Goal: Task Accomplishment & Management: Manage account settings

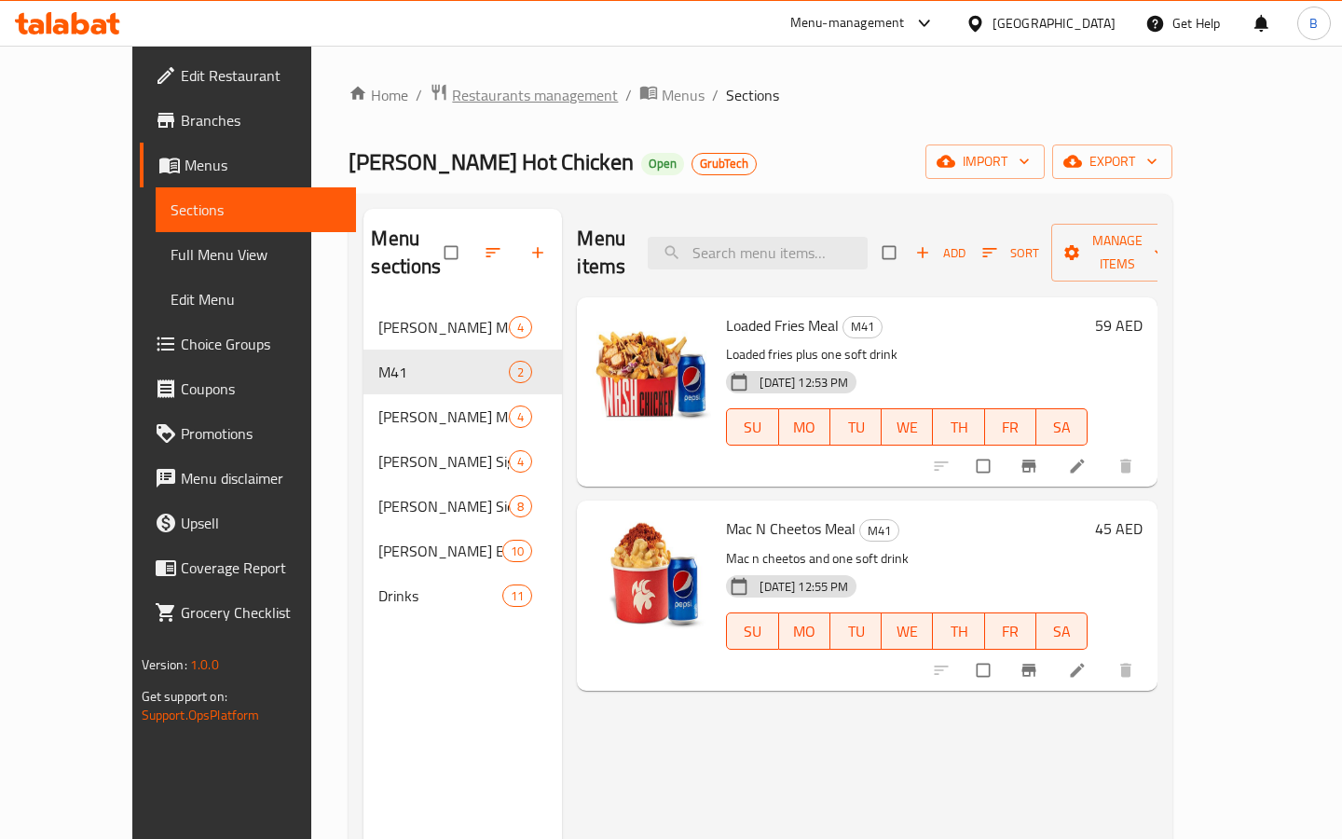
click at [452, 94] on span "Restaurants management" at bounding box center [535, 95] width 166 height 22
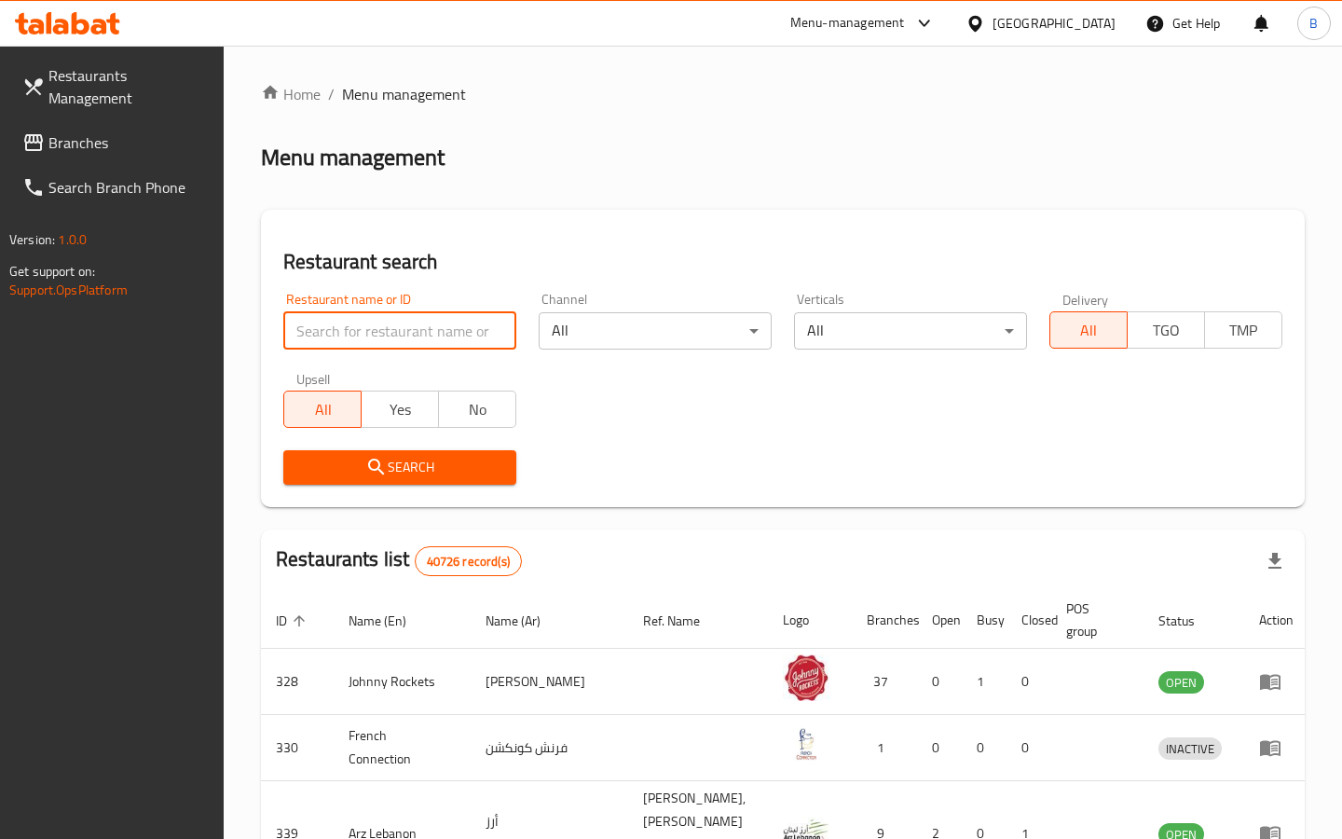
click at [419, 334] on input "search" at bounding box center [399, 330] width 233 height 37
paste input "749020"
type input "749020"
click at [373, 467] on icon "submit" at bounding box center [376, 467] width 22 height 22
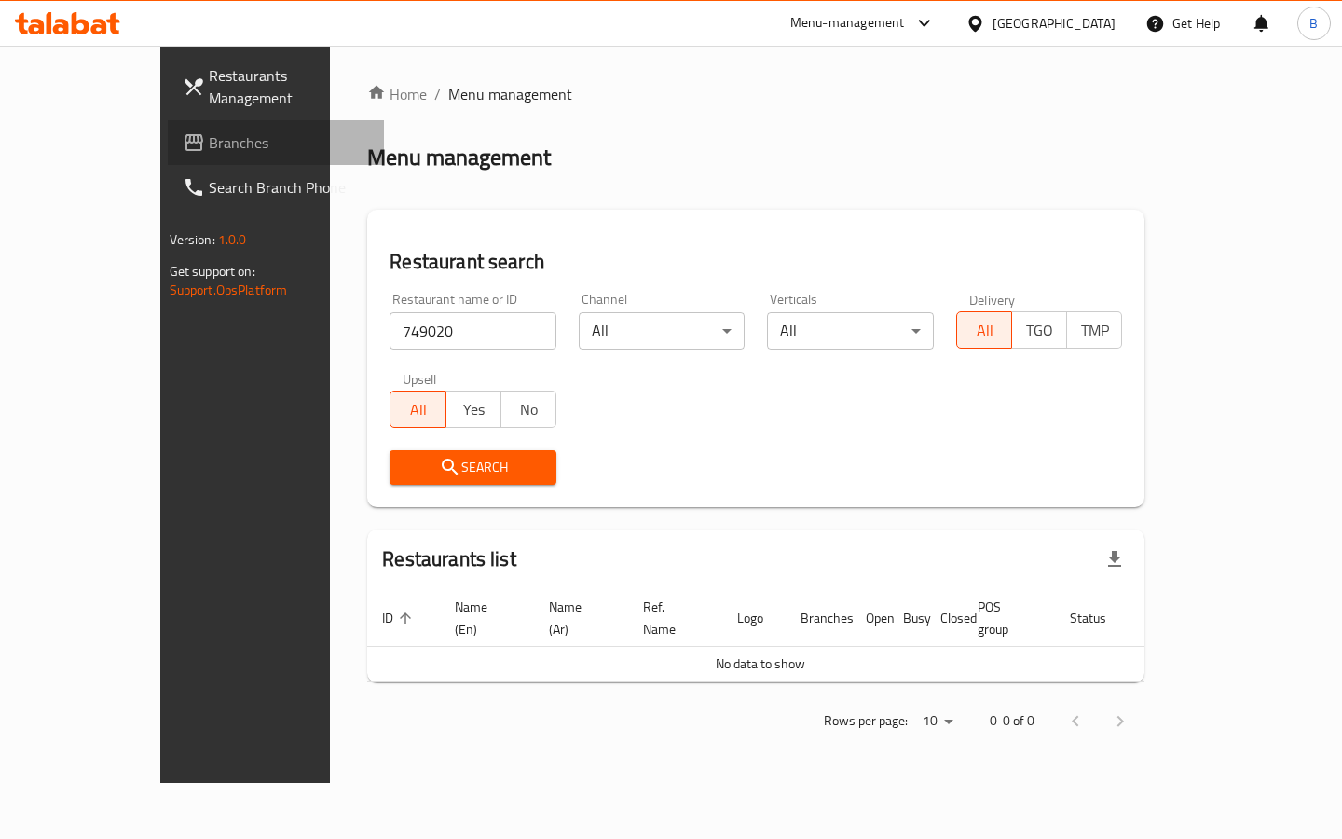
click at [209, 137] on span "Branches" at bounding box center [289, 142] width 160 height 22
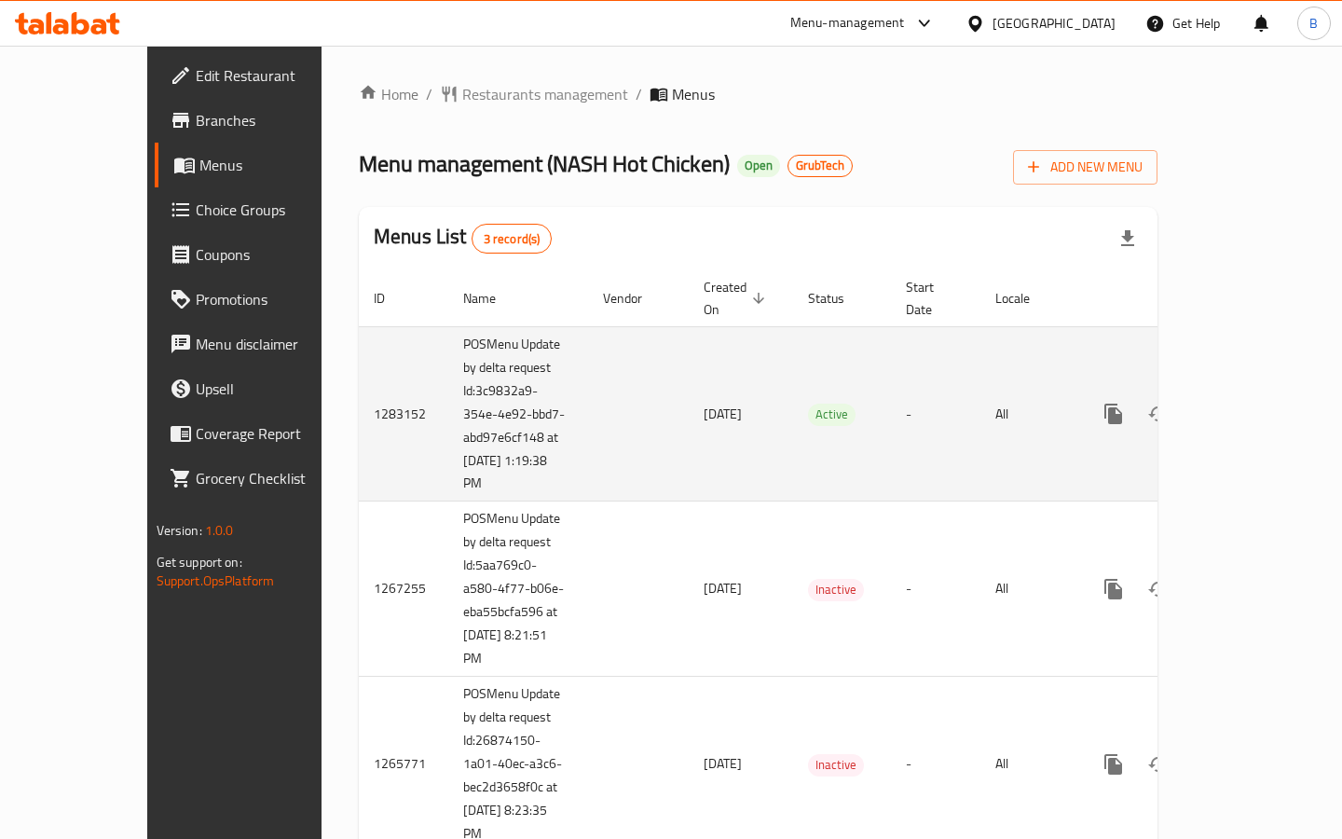
click at [588, 413] on td "enhanced table" at bounding box center [638, 413] width 101 height 175
click at [1259, 403] on icon "enhanced table" at bounding box center [1248, 414] width 22 height 22
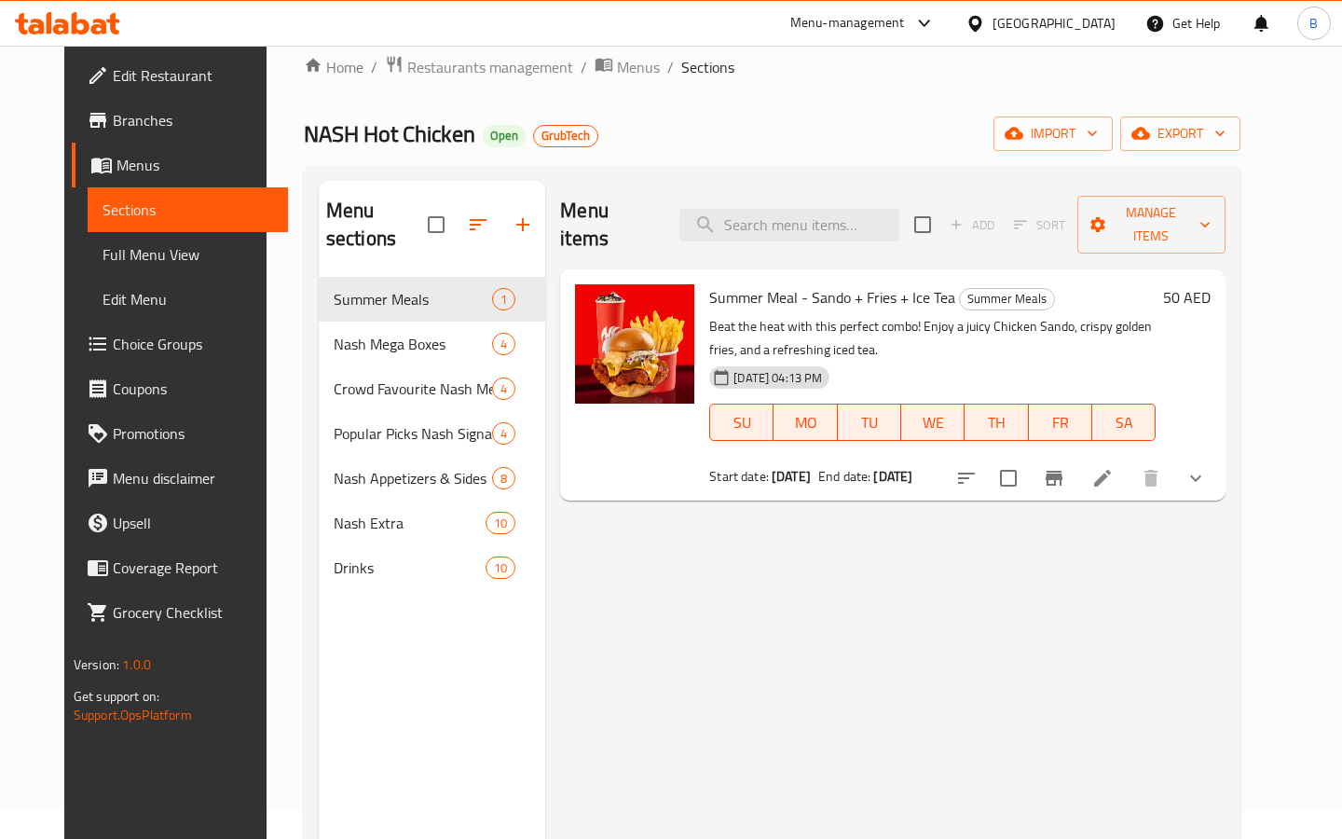
scroll to position [30, 0]
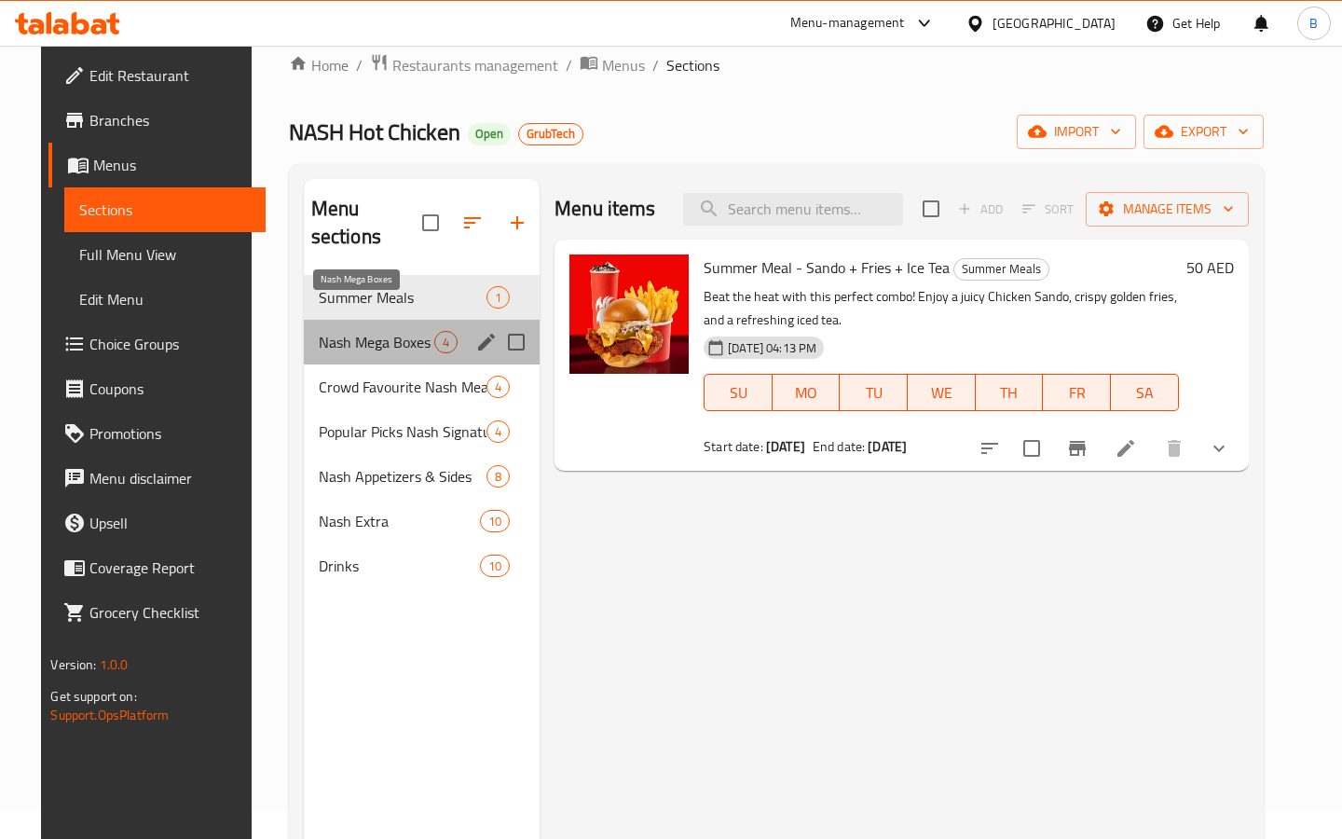
click at [376, 331] on span "Nash Mega Boxes" at bounding box center [377, 342] width 116 height 22
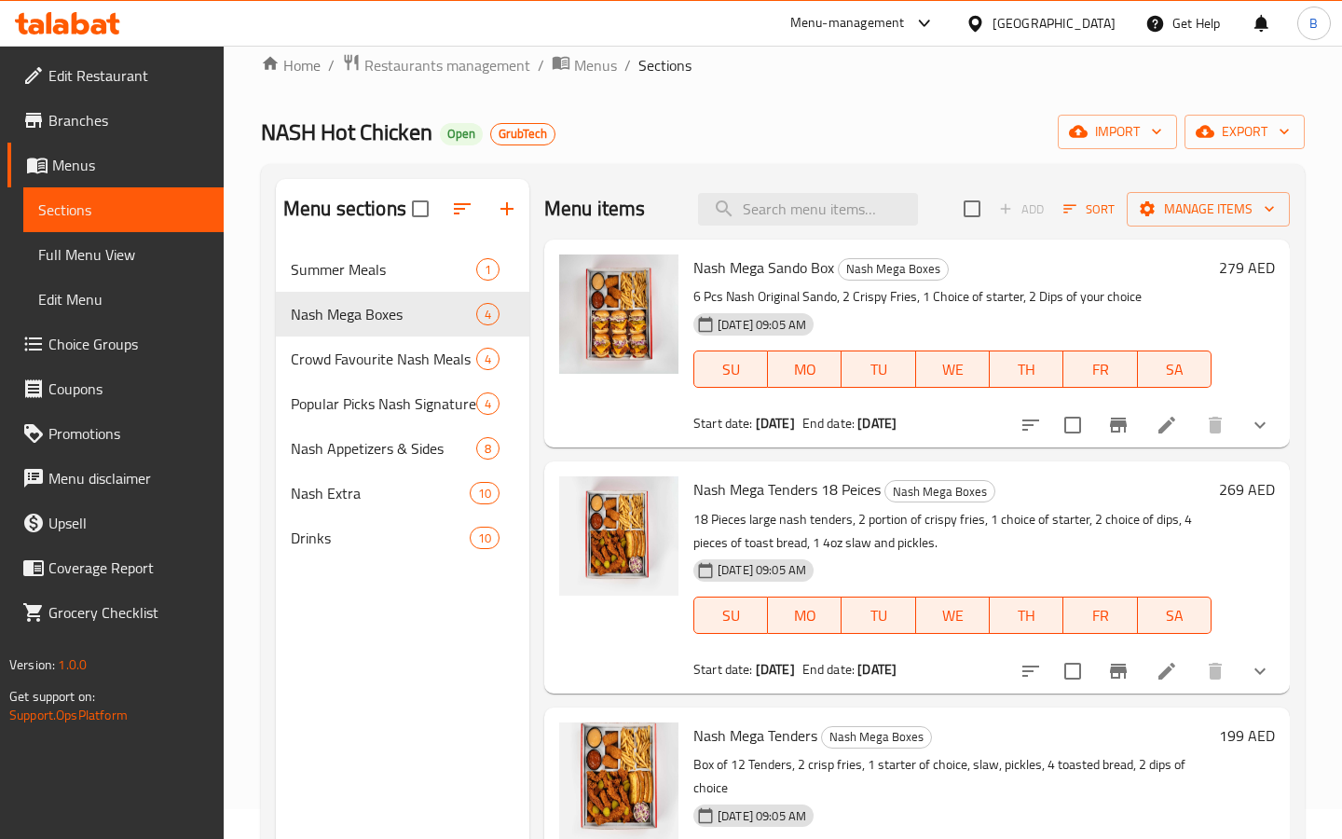
scroll to position [21, 0]
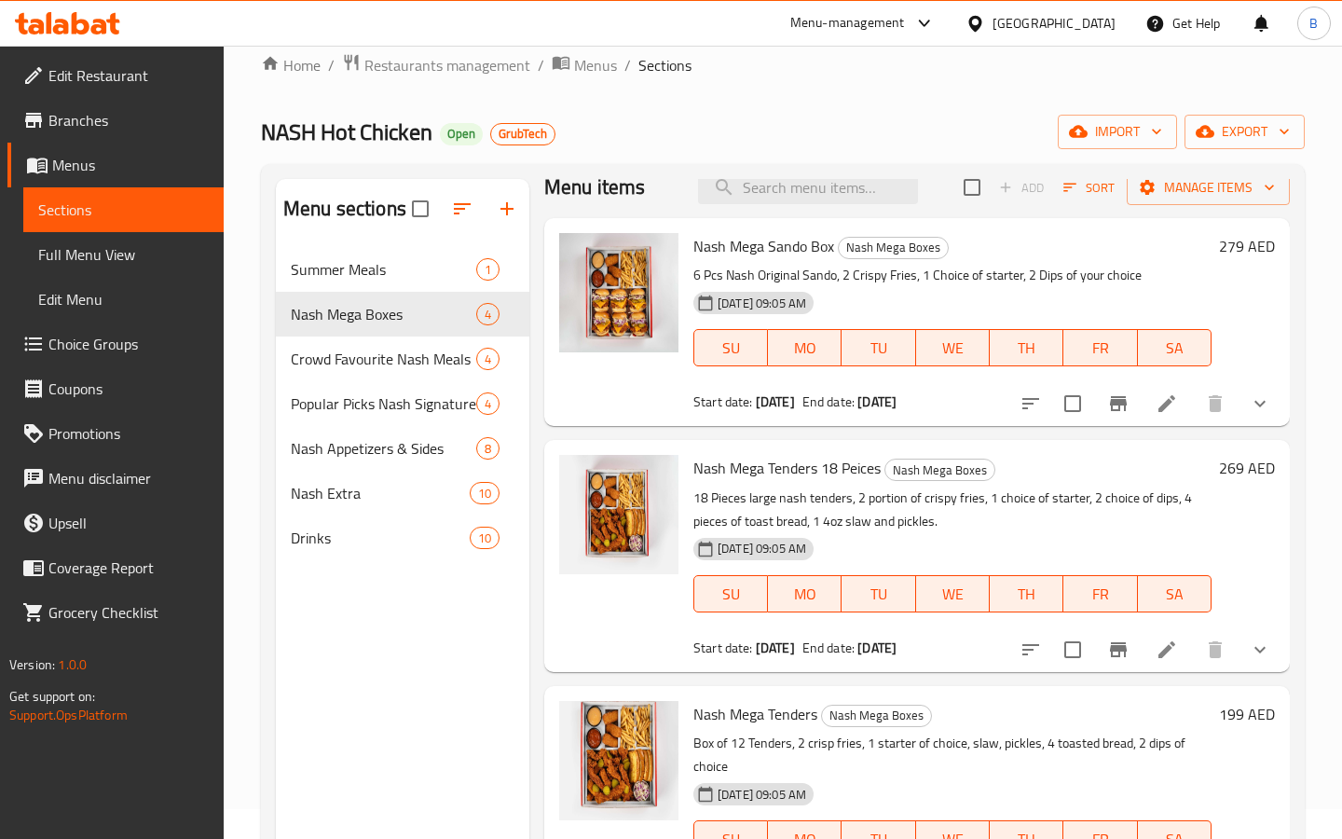
click at [1167, 390] on li at bounding box center [1167, 404] width 52 height 34
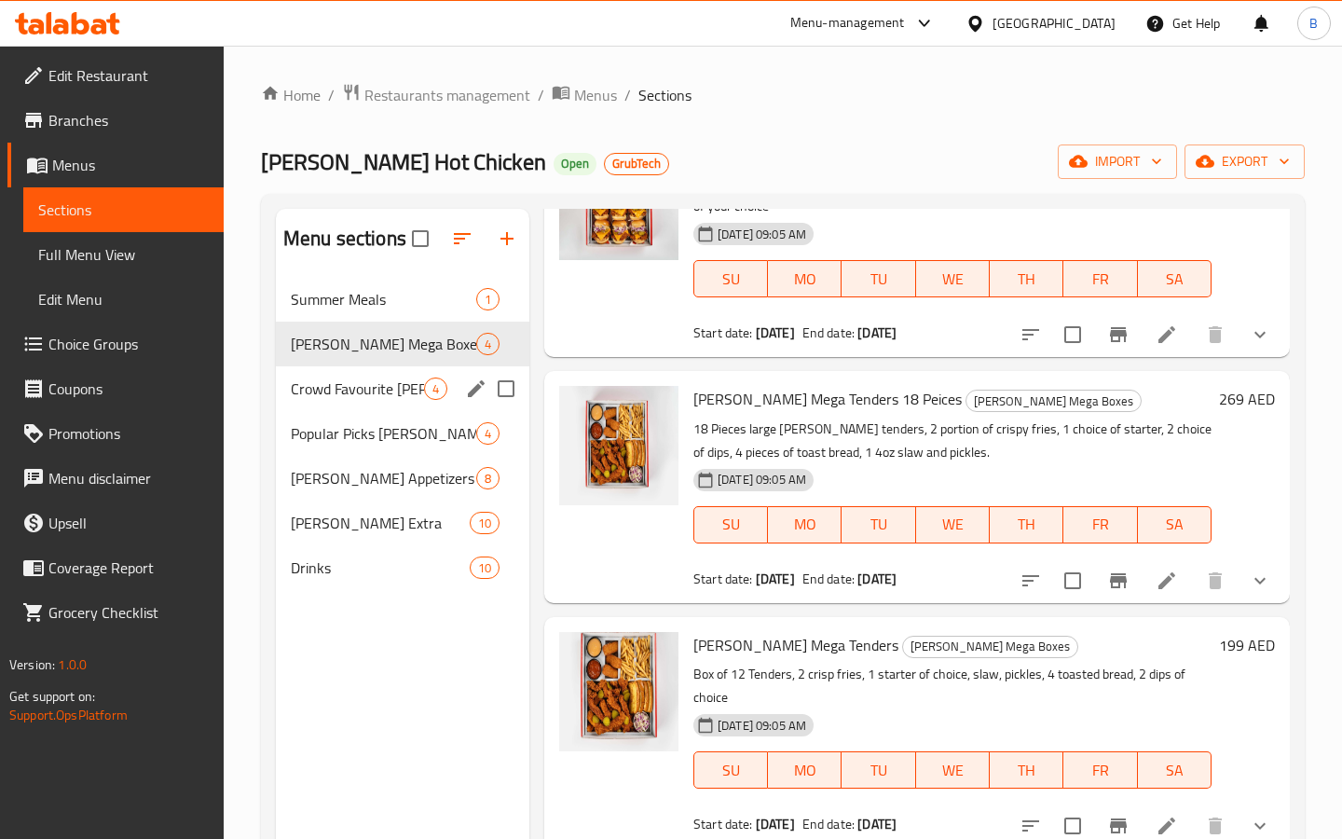
scroll to position [2, 0]
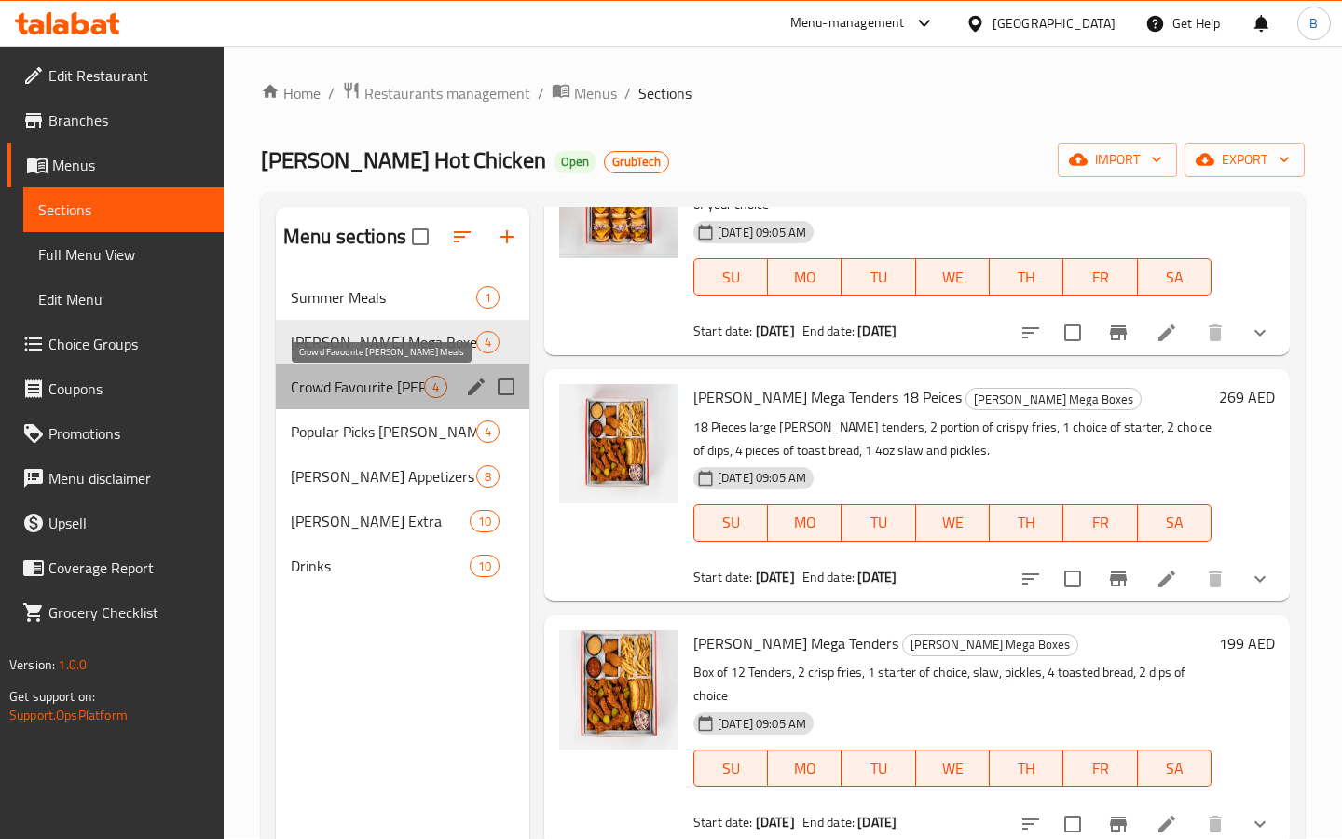
click at [376, 397] on span "Crowd Favourite Nash Meals" at bounding box center [357, 387] width 133 height 22
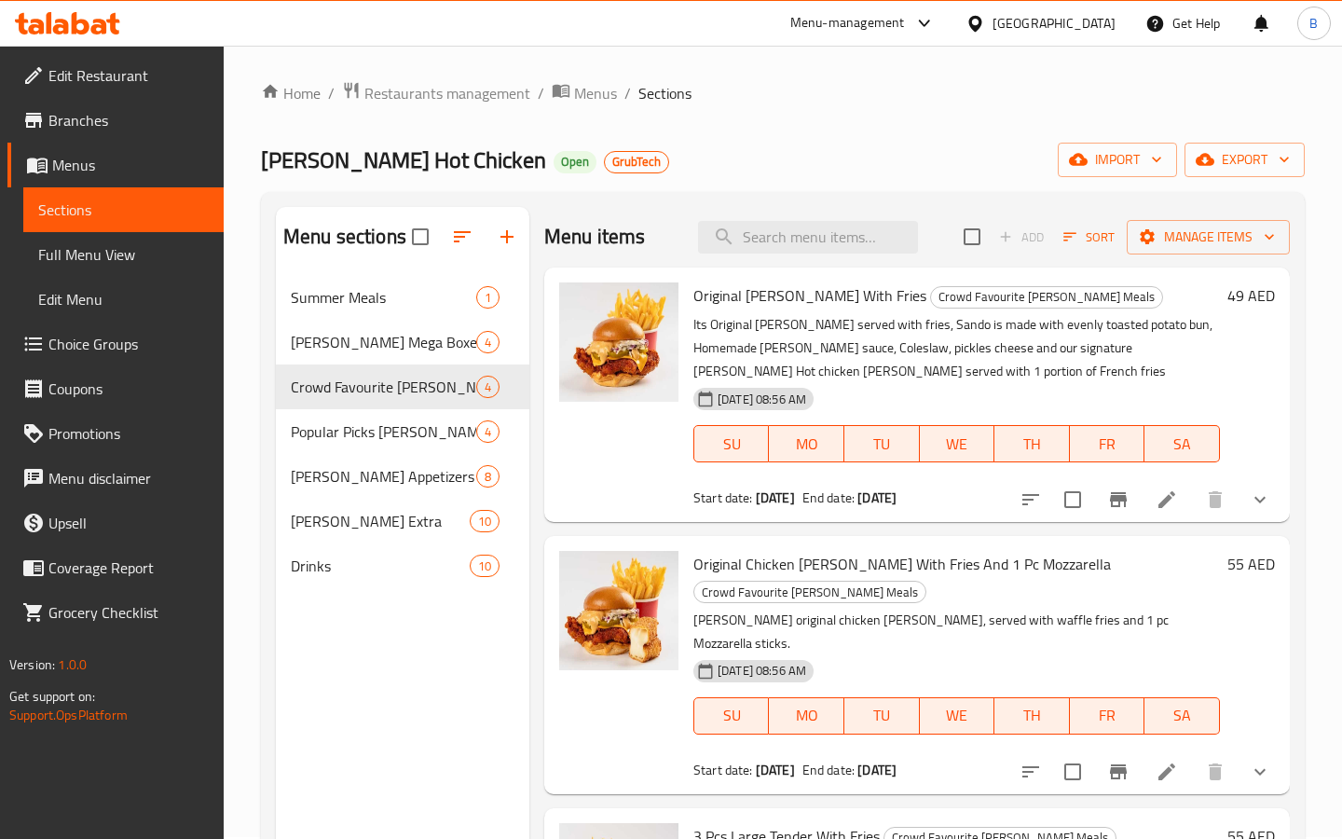
scroll to position [13, 0]
